Goal: Task Accomplishment & Management: Manage account settings

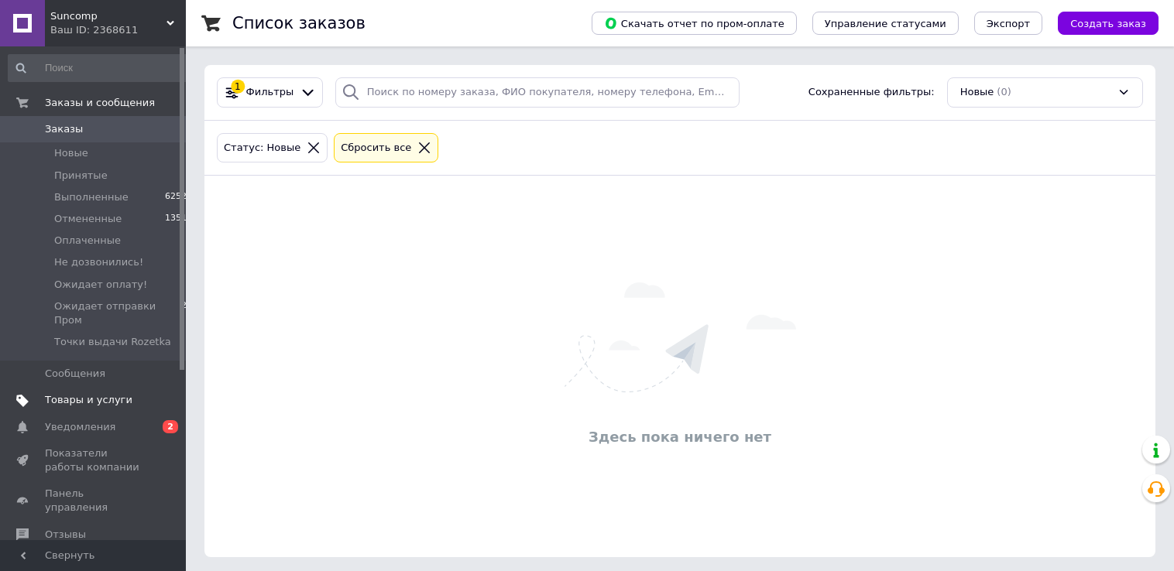
click at [74, 413] on link "Товары и услуги" at bounding box center [100, 400] width 201 height 26
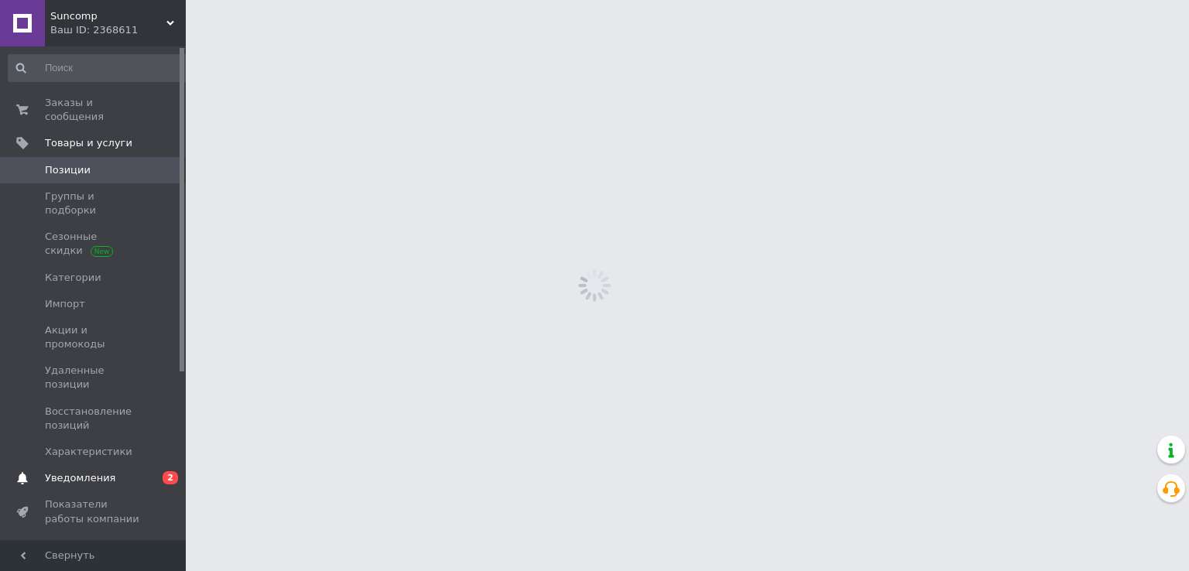
click at [76, 471] on span "Уведомления" at bounding box center [80, 478] width 70 height 14
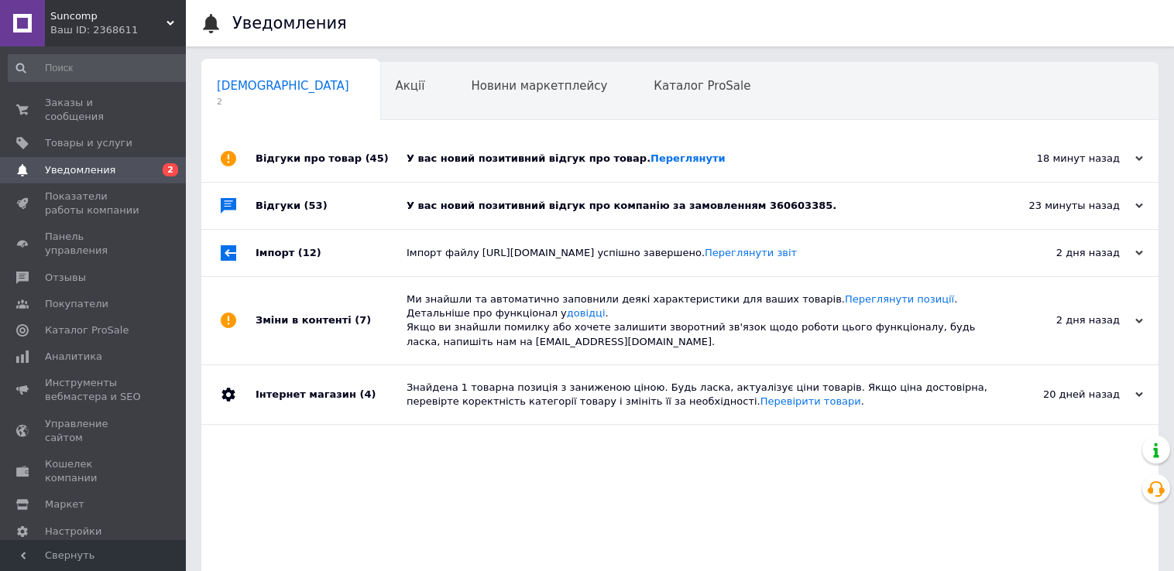
click at [509, 163] on div "У вас новий позитивний відгук про товар. [GEOGRAPHIC_DATA]" at bounding box center [696, 159] width 581 height 14
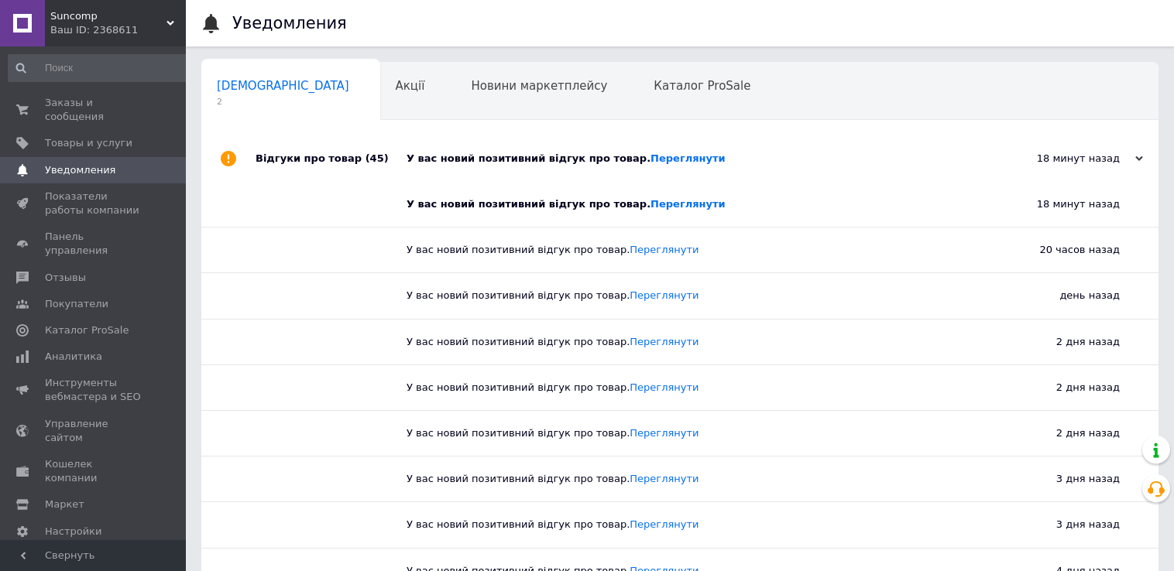
click at [482, 159] on div "У вас новий позитивний відгук про товар. [GEOGRAPHIC_DATA]" at bounding box center [696, 159] width 581 height 14
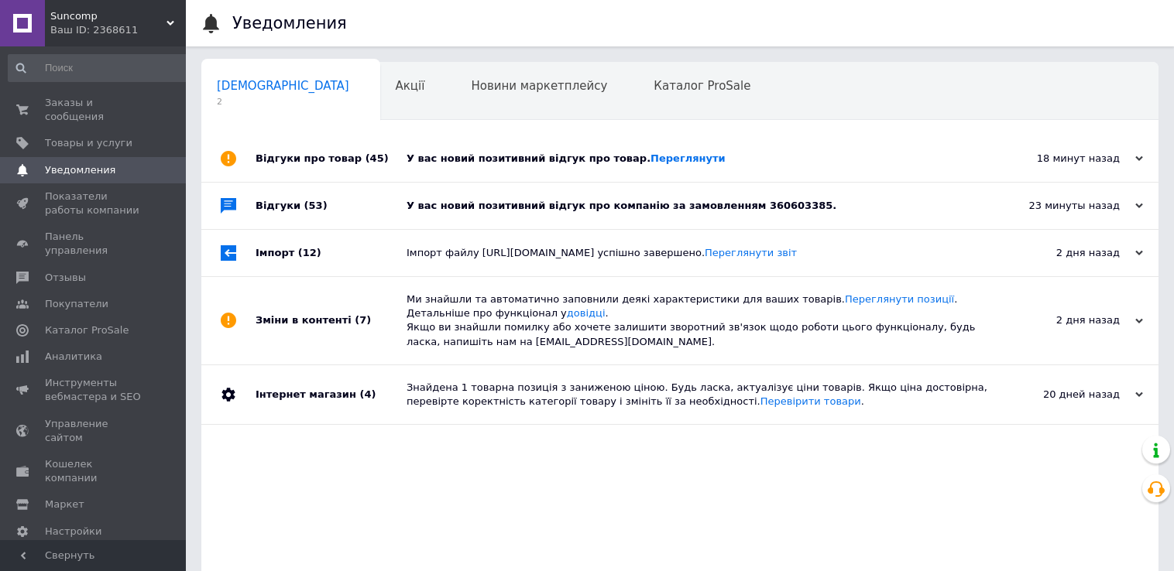
click at [459, 199] on div "У вас новий позитивний відгук про компанію за замовленням 360603385." at bounding box center [696, 206] width 581 height 46
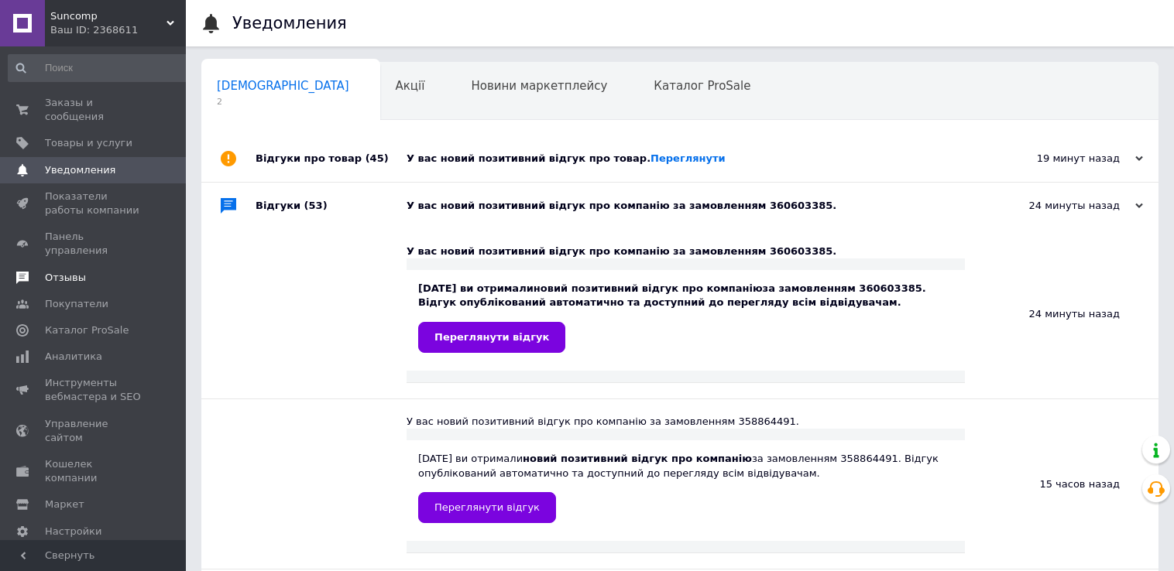
click at [62, 271] on span "Отзывы" at bounding box center [65, 278] width 41 height 14
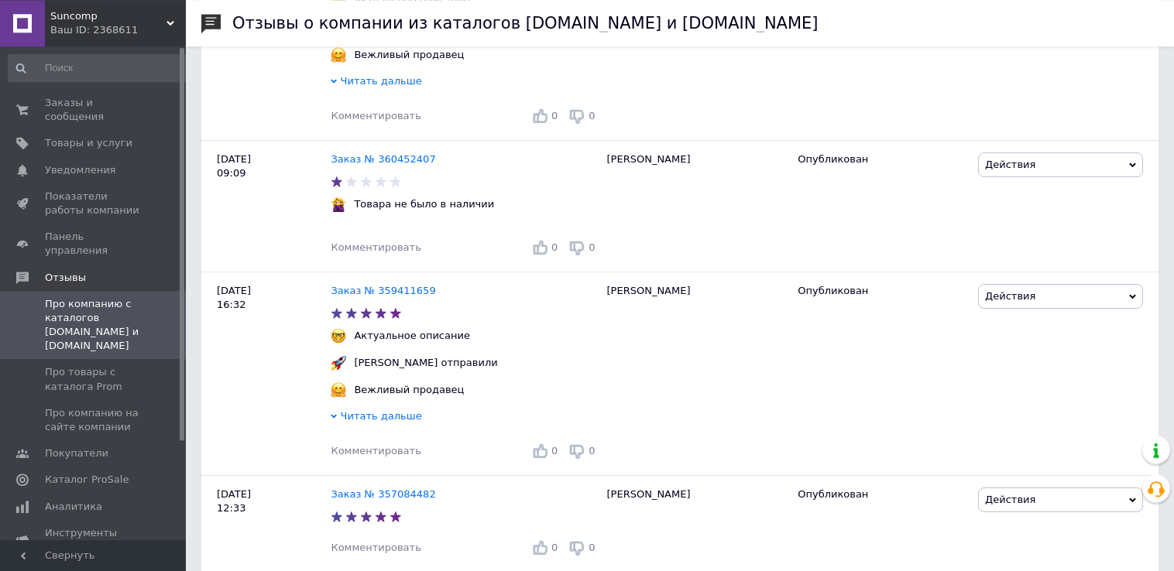
scroll to position [1962, 0]
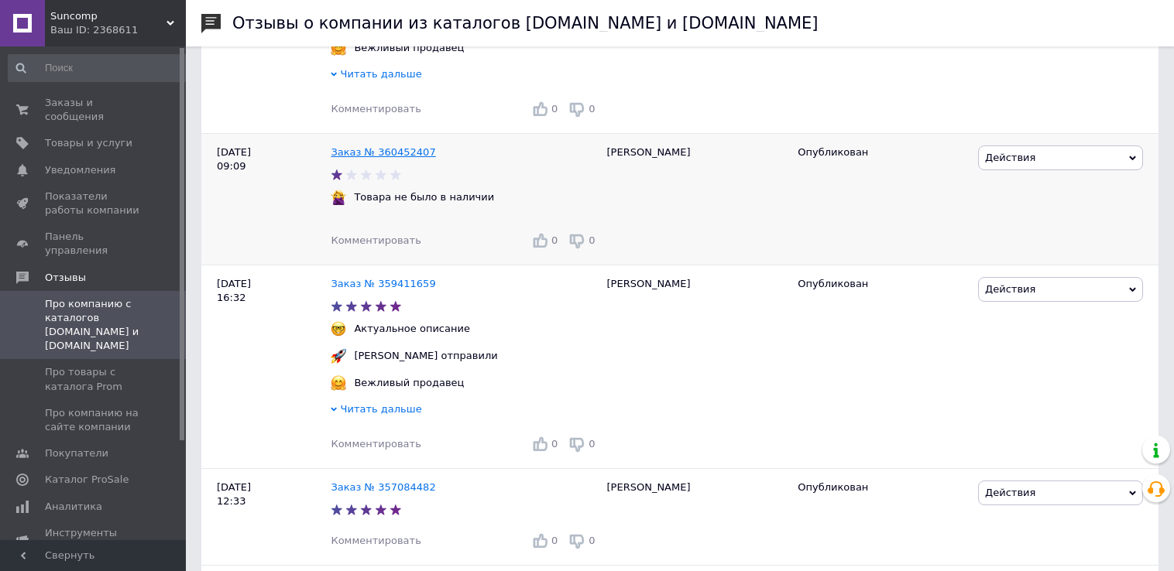
click at [398, 158] on link "Заказ № 360452407" at bounding box center [383, 152] width 105 height 12
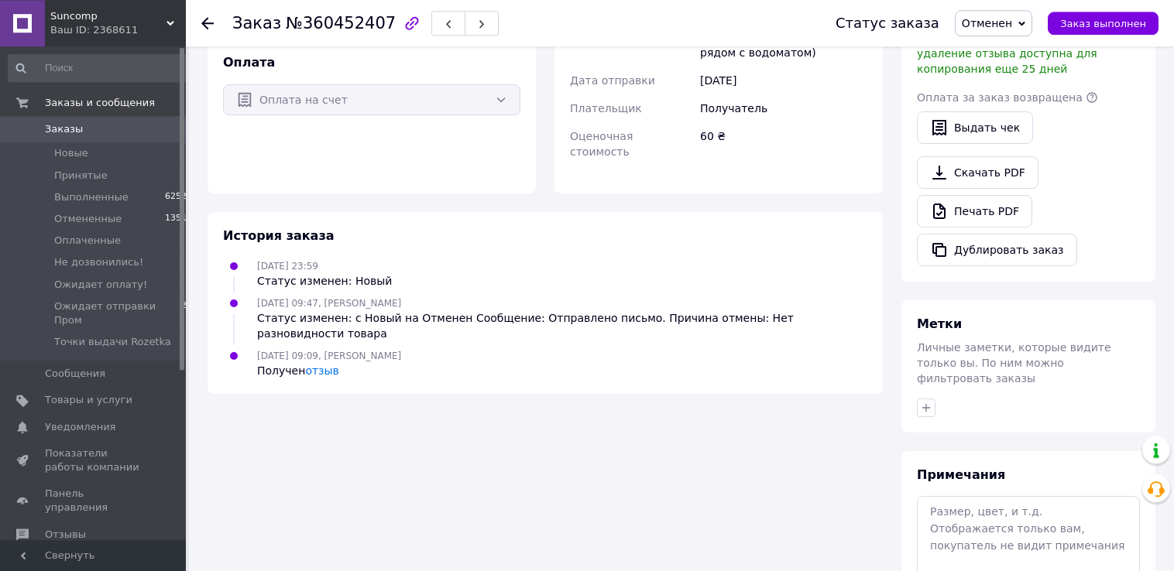
scroll to position [585, 0]
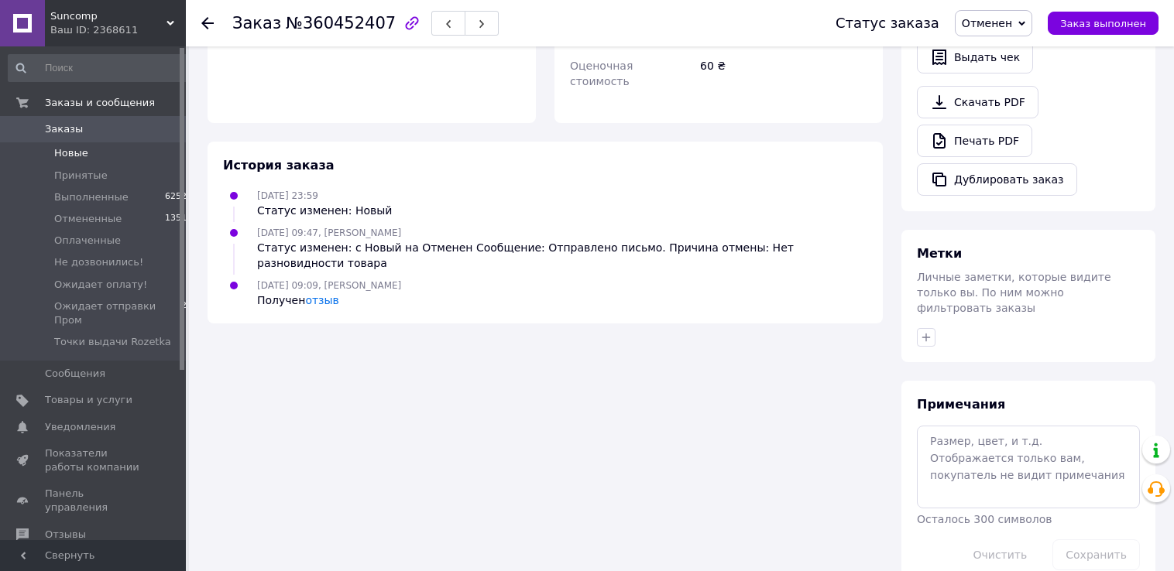
click at [74, 155] on span "Новые" at bounding box center [71, 153] width 34 height 14
